Goal: Task Accomplishment & Management: Manage account settings

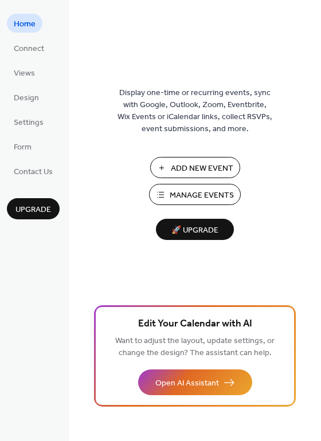
click at [199, 191] on span "Manage Events" at bounding box center [201, 195] width 64 height 12
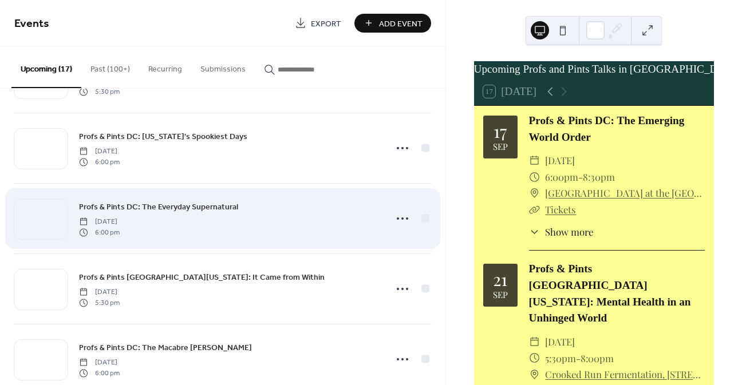
scroll to position [630, 0]
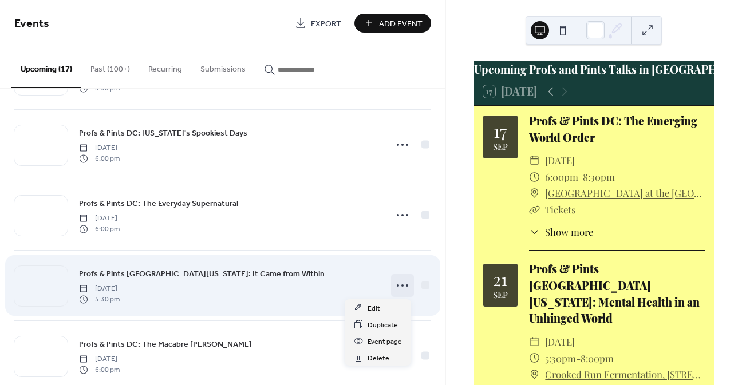
click at [401, 284] on circle at bounding box center [402, 285] width 2 height 2
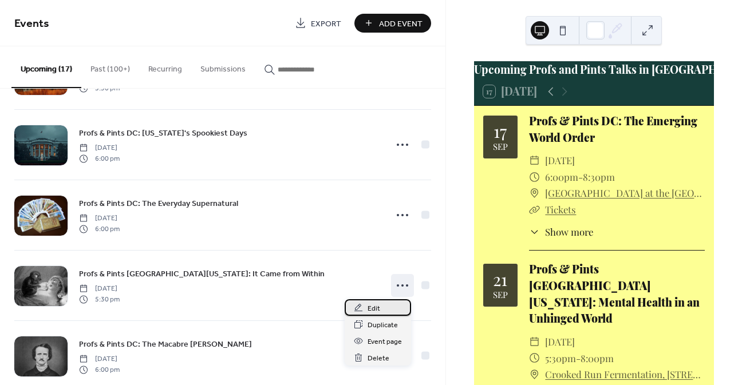
click at [383, 307] on div "Edit" at bounding box center [378, 307] width 66 height 17
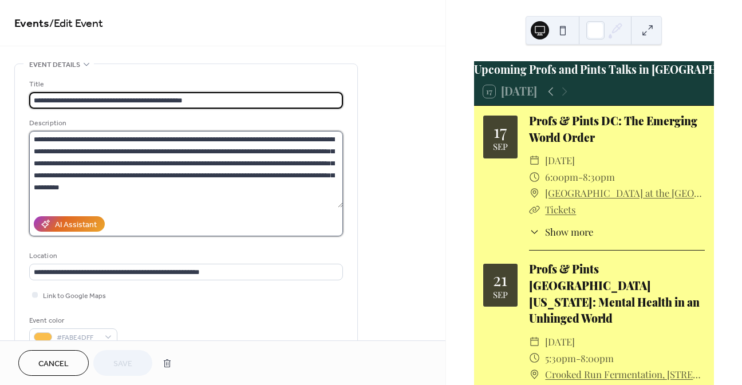
click at [201, 177] on textarea at bounding box center [186, 169] width 314 height 77
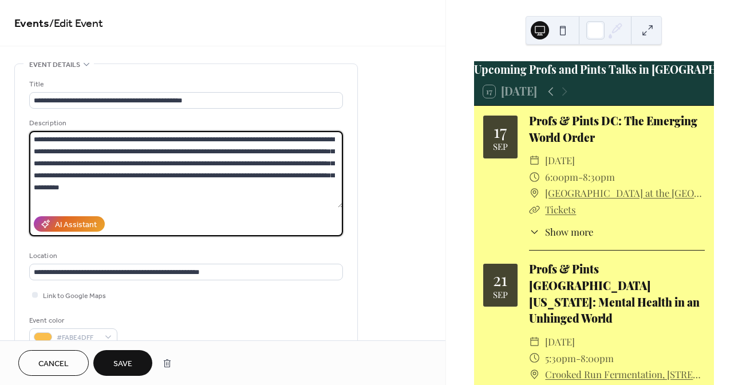
type textarea "**********"
click at [128, 359] on span "Save" at bounding box center [122, 364] width 19 height 12
